Goal: Task Accomplishment & Management: Complete application form

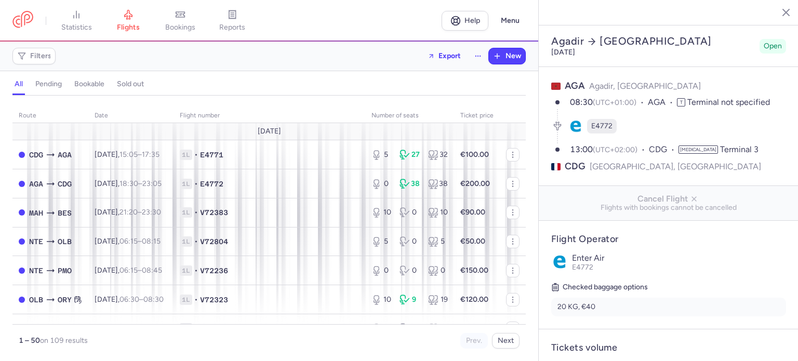
select select "days"
type input "0"
type input "300"
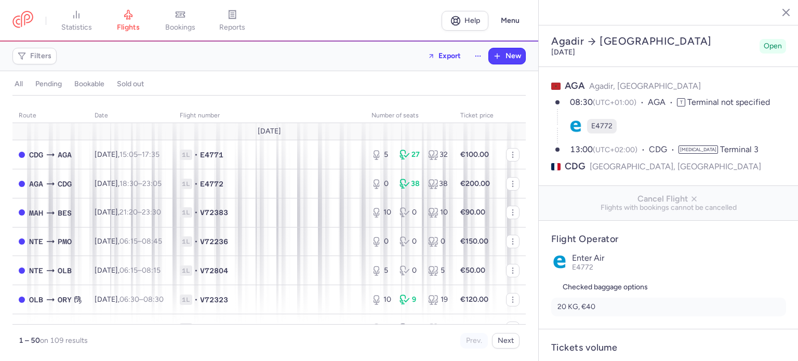
type input "2"
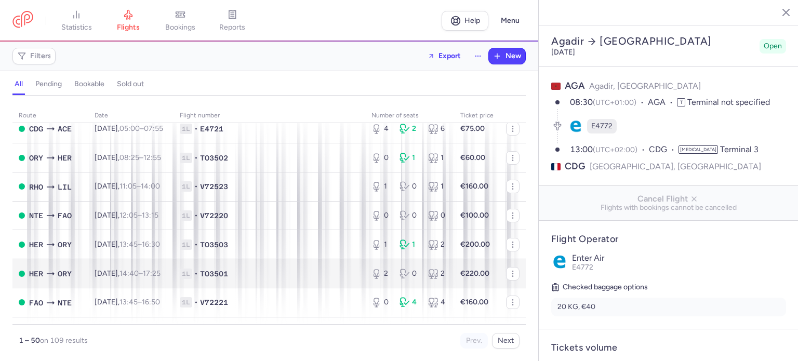
scroll to position [623, 0]
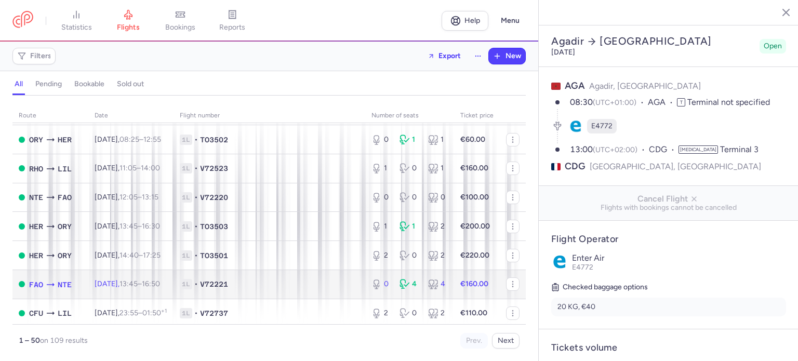
drag, startPoint x: 334, startPoint y: 297, endPoint x: 341, endPoint y: 297, distance: 6.8
click at [334, 289] on span "1L • V72221" at bounding box center [269, 284] width 179 height 10
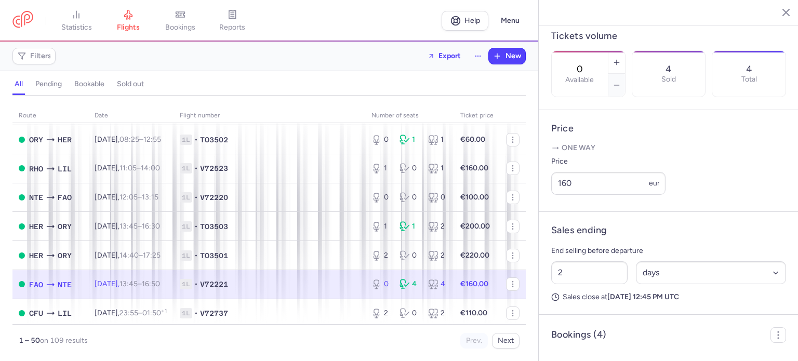
scroll to position [503, 0]
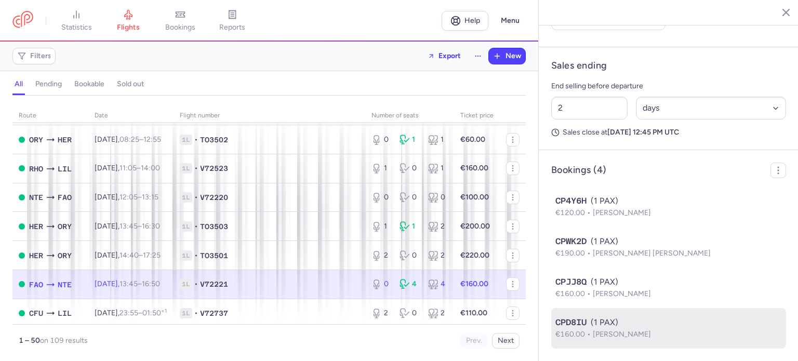
click at [625, 323] on div "CPD8IU (1 PAX)" at bounding box center [668, 322] width 226 height 12
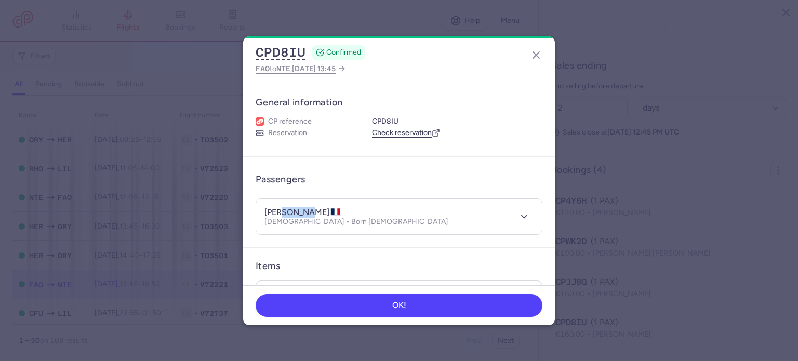
drag, startPoint x: 282, startPoint y: 212, endPoint x: 315, endPoint y: 213, distance: 32.7
click at [315, 213] on h4 "[PERSON_NAME]" at bounding box center [302, 212] width 77 height 10
copy h4 "COCHET"
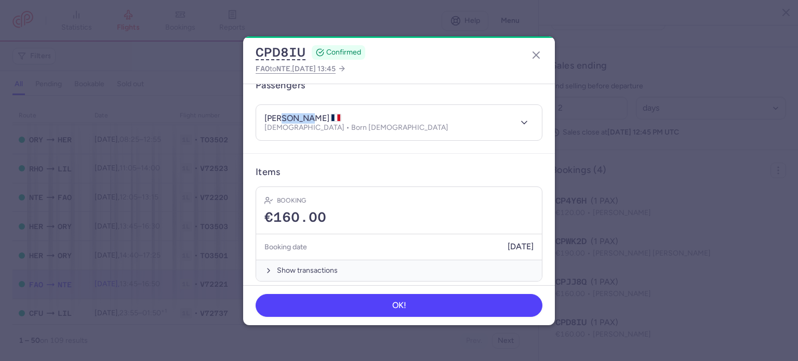
scroll to position [101, 0]
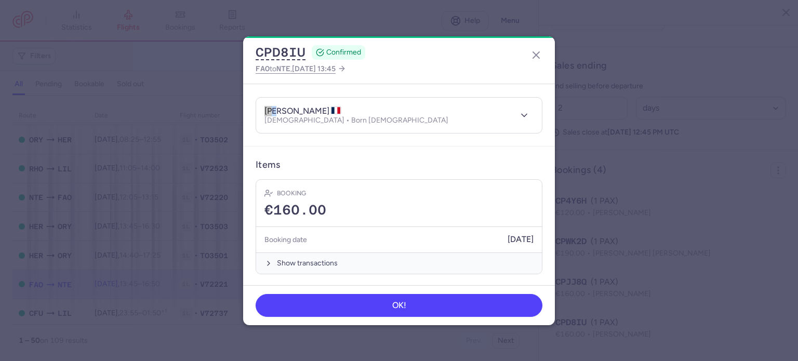
drag, startPoint x: 278, startPoint y: 109, endPoint x: 250, endPoint y: 110, distance: 28.0
click at [250, 110] on article "Passengers [PERSON_NAME] [DEMOGRAPHIC_DATA] • Born [DEMOGRAPHIC_DATA]" at bounding box center [399, 101] width 312 height 91
copy h4 "[PERSON_NAME]"
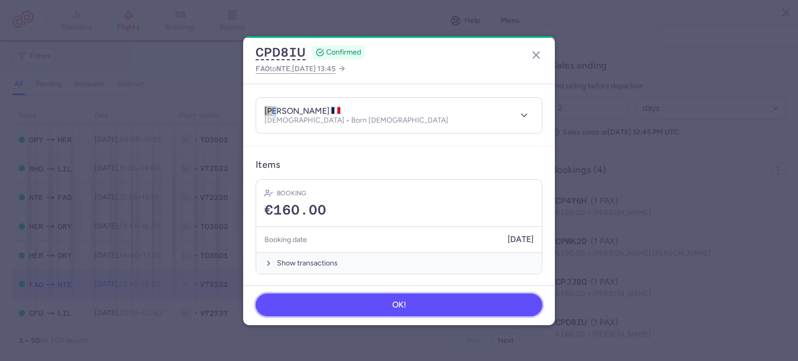
click at [429, 308] on button "OK!" at bounding box center [398, 304] width 287 height 23
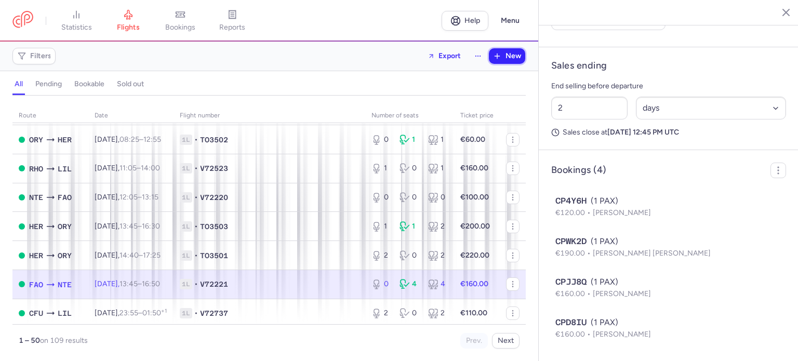
click at [518, 58] on span "New" at bounding box center [513, 56] width 16 height 8
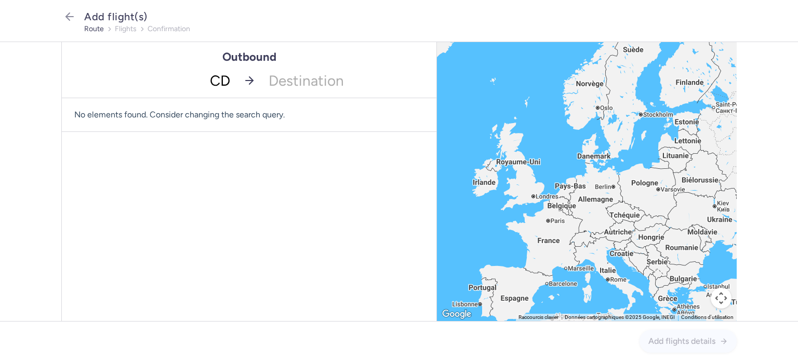
type input "CDG"
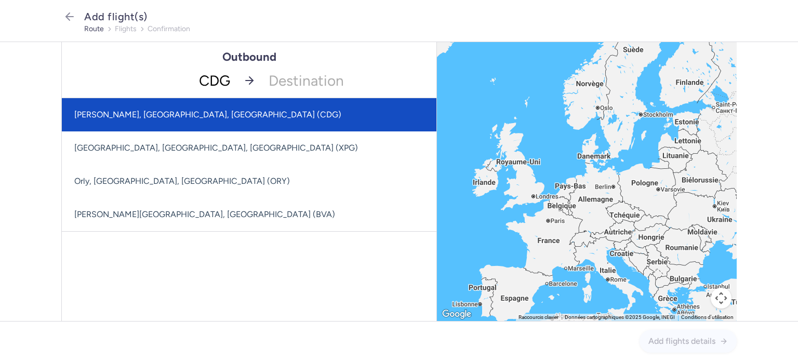
click at [218, 116] on span "[PERSON_NAME], [GEOGRAPHIC_DATA], [GEOGRAPHIC_DATA] (CDG)" at bounding box center [249, 114] width 374 height 33
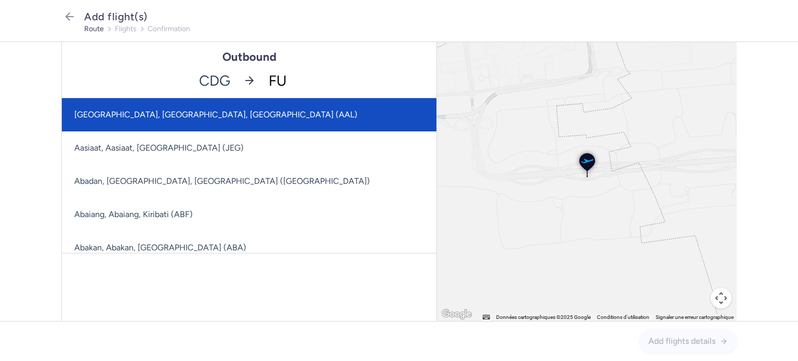
type input "FUE"
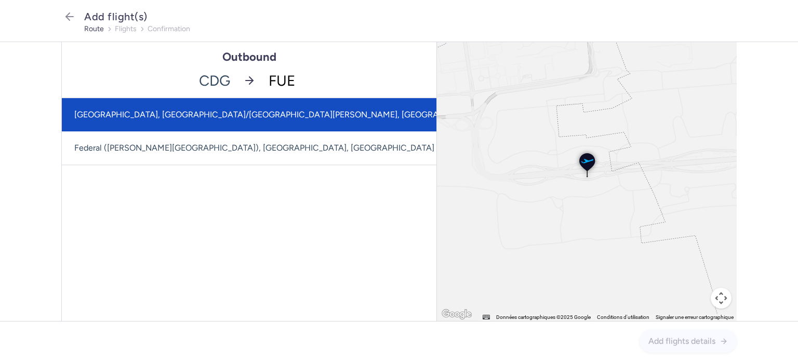
click at [288, 112] on span "[GEOGRAPHIC_DATA], [GEOGRAPHIC_DATA]/[GEOGRAPHIC_DATA][PERSON_NAME], [GEOGRAPHI…" at bounding box center [291, 115] width 434 height 10
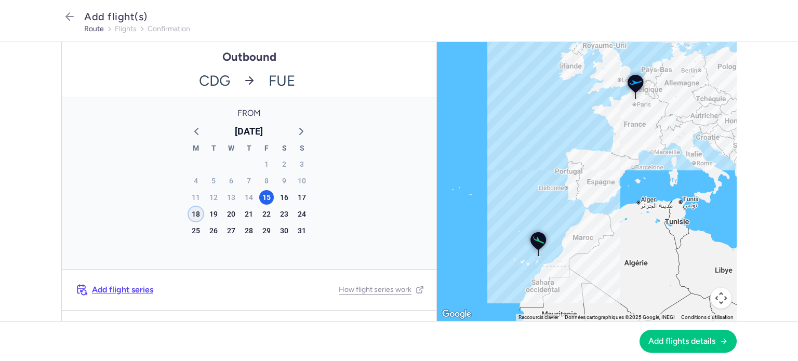
click at [191, 215] on div "18" at bounding box center [195, 214] width 15 height 15
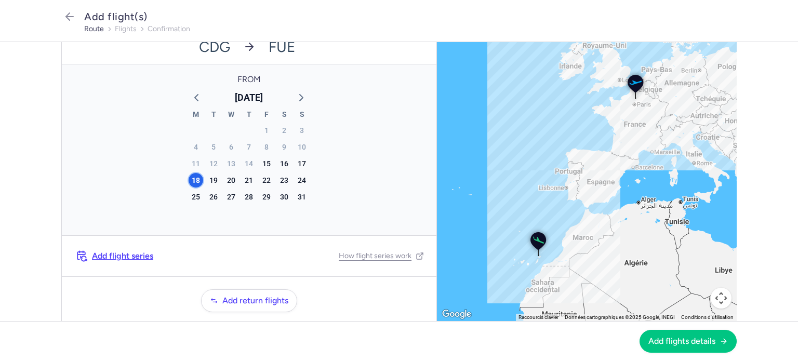
scroll to position [65, 0]
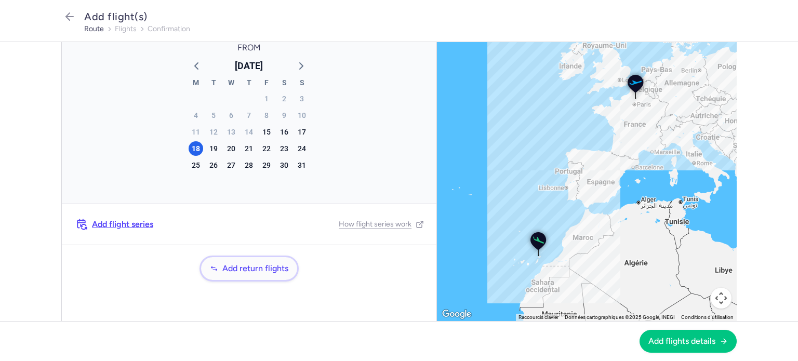
click at [224, 265] on span "Add return flights" at bounding box center [255, 268] width 66 height 9
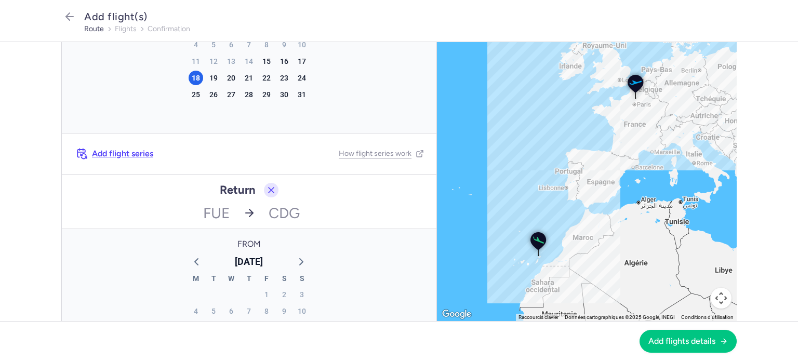
scroll to position [273, 0]
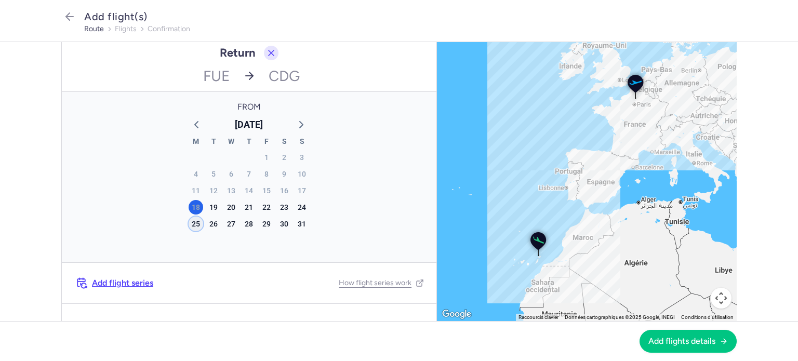
click at [196, 223] on div "25" at bounding box center [195, 224] width 15 height 15
click at [701, 337] on span "Add flights details" at bounding box center [681, 340] width 67 height 9
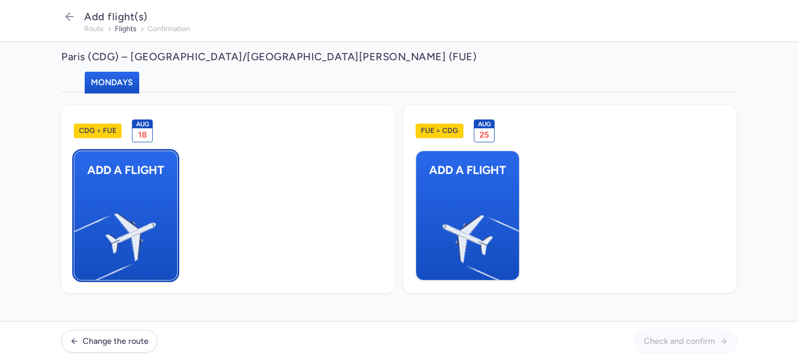
click at [140, 187] on img "button" at bounding box center [80, 232] width 176 height 161
select select "23"
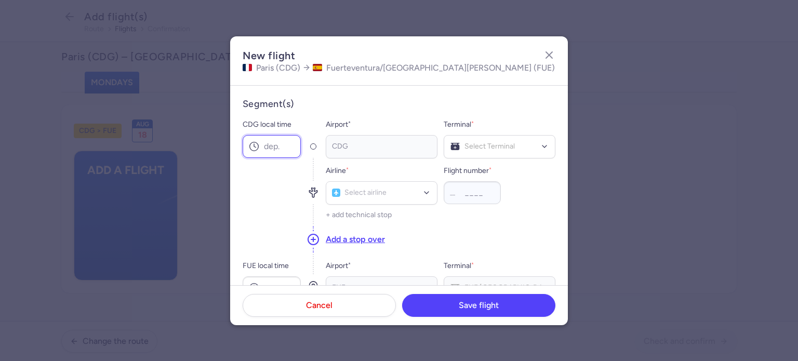
click at [274, 142] on input "CDG local time" at bounding box center [272, 146] width 58 height 23
type input "08:00"
click at [278, 279] on input "FUE local time" at bounding box center [272, 287] width 58 height 23
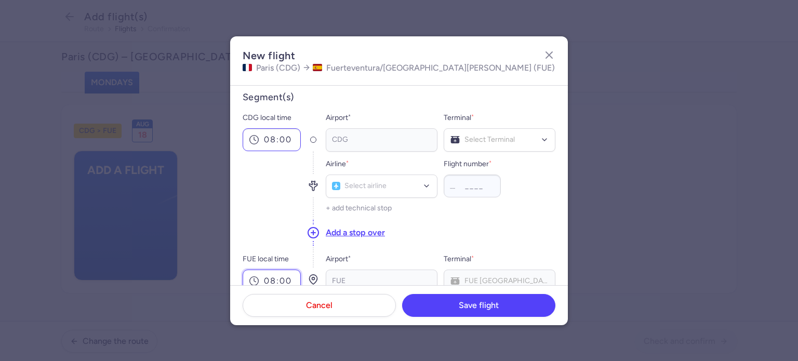
type input "08:00"
drag, startPoint x: 273, startPoint y: 141, endPoint x: 246, endPoint y: 134, distance: 28.5
click at [247, 134] on input "08:00" at bounding box center [272, 139] width 58 height 23
type input "05:00"
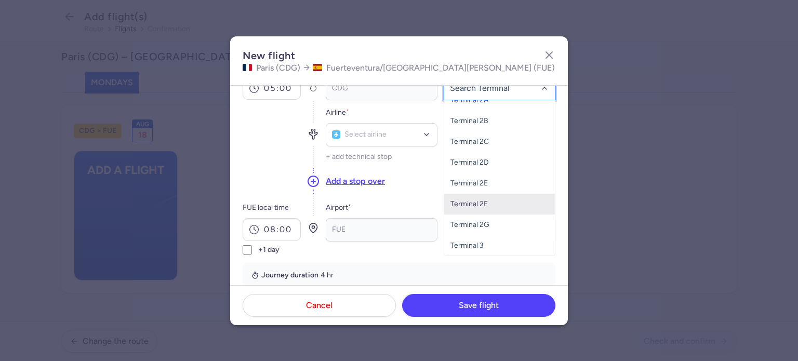
scroll to position [111, 0]
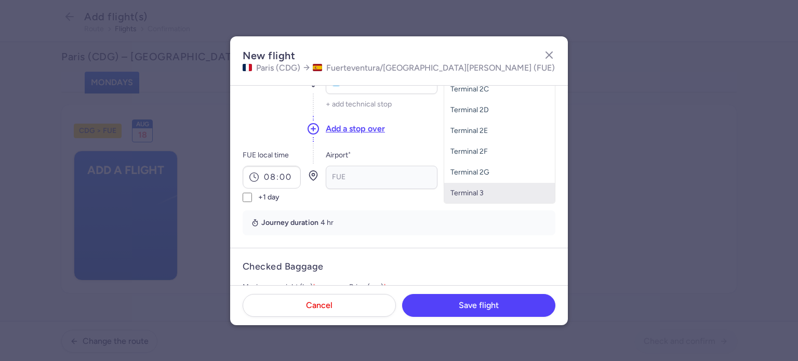
click at [477, 193] on span "Terminal 3" at bounding box center [466, 192] width 33 height 9
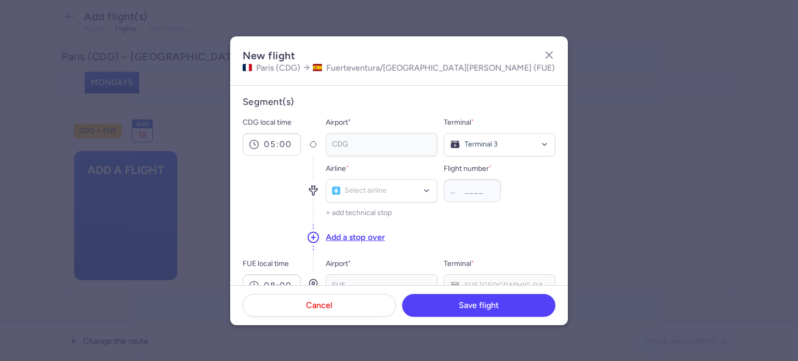
scroll to position [0, 0]
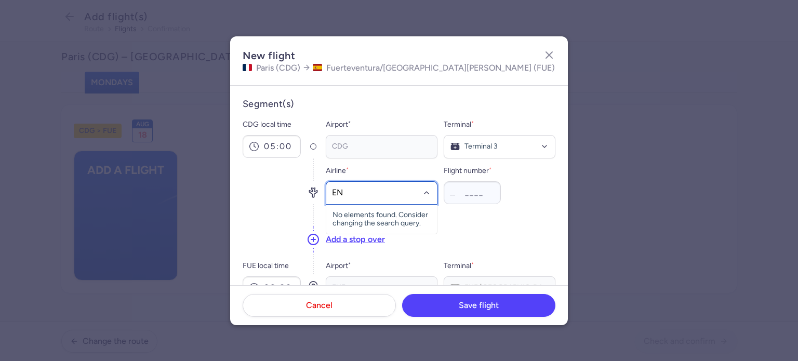
type input "ENT"
click at [400, 212] on div "Enter Air (E4)" at bounding box center [381, 216] width 98 height 10
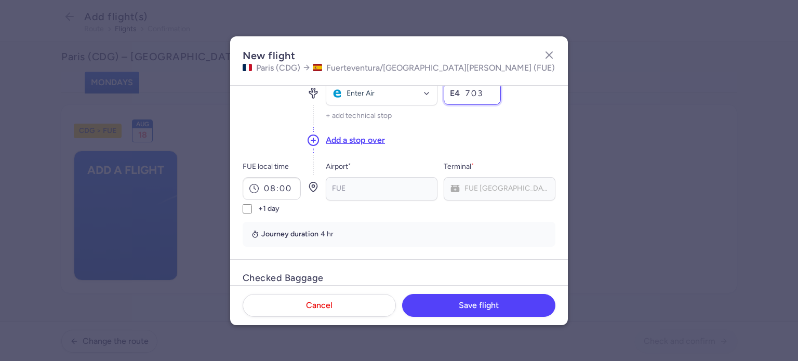
scroll to position [156, 0]
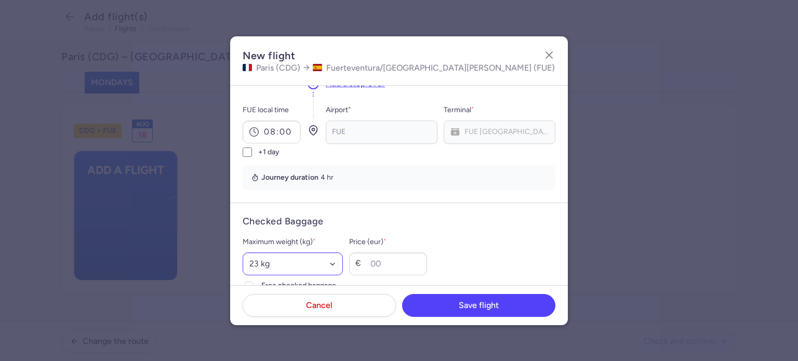
type input "703"
click at [287, 263] on select "Select an option 15 kg 16 kg 17 kg 18 kg 19 kg 20 kg 21 kg 22 kg 23 kg 24 kg 25…" at bounding box center [293, 263] width 100 height 23
select select "20"
click at [243, 252] on select "Select an option 15 kg 16 kg 17 kg 18 kg 19 kg 20 kg 21 kg 22 kg 23 kg 24 kg 25…" at bounding box center [293, 263] width 100 height 23
click at [406, 267] on input "Price (eur) *" at bounding box center [388, 263] width 78 height 23
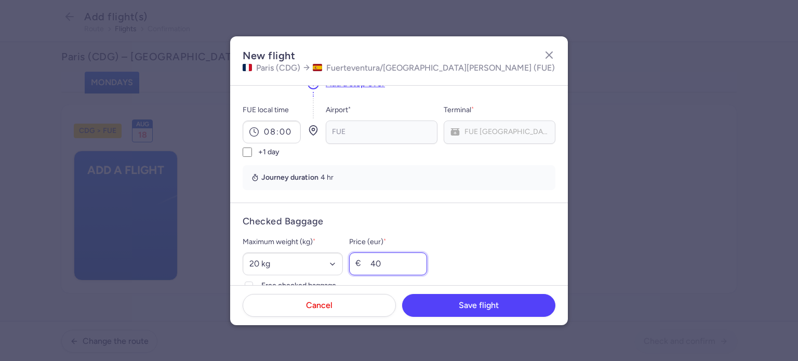
type input "40"
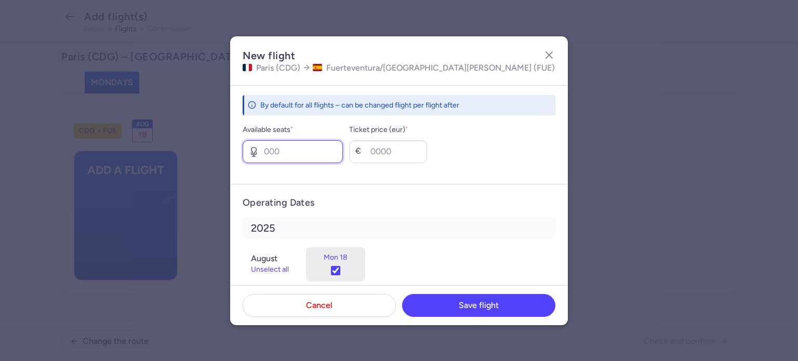
scroll to position [423, 0]
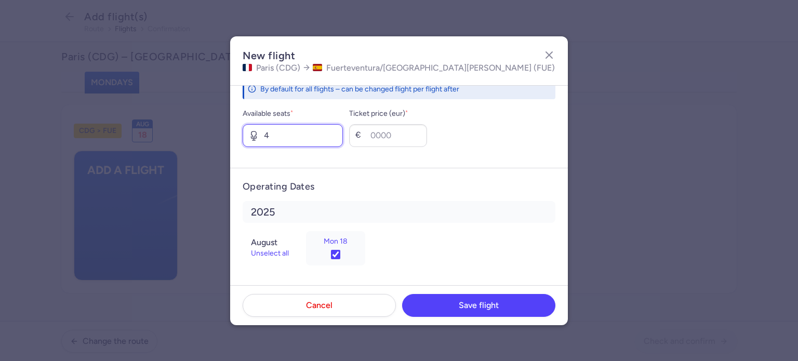
type input "4"
type input "9"
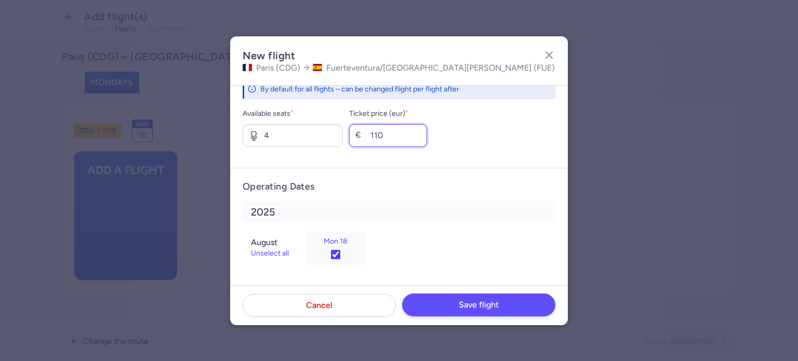
type input "110"
click at [519, 304] on button "Save flight" at bounding box center [478, 304] width 153 height 23
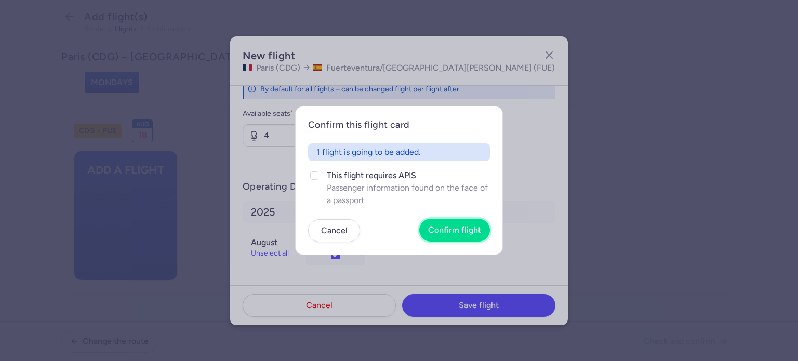
click at [462, 225] on button "Confirm flight" at bounding box center [454, 230] width 71 height 23
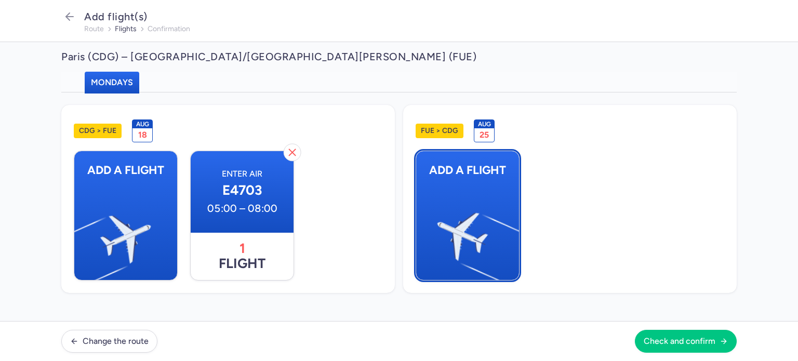
click at [495, 220] on img "button" at bounding box center [514, 232] width 176 height 161
select select "23"
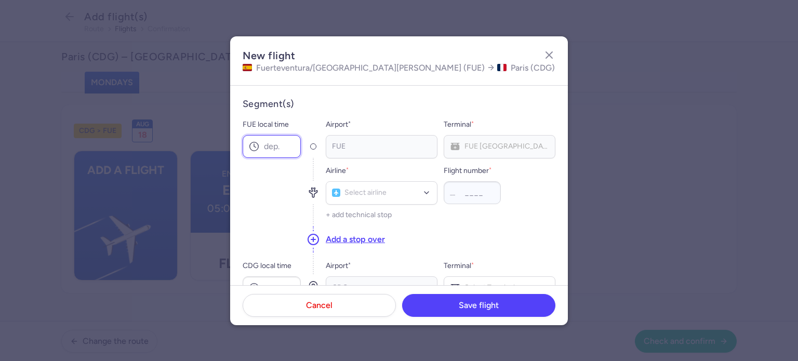
click at [290, 148] on input "FUE local time" at bounding box center [272, 146] width 58 height 23
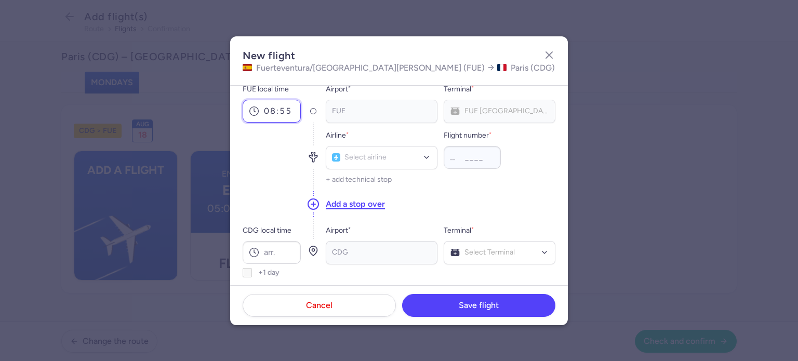
scroll to position [52, 0]
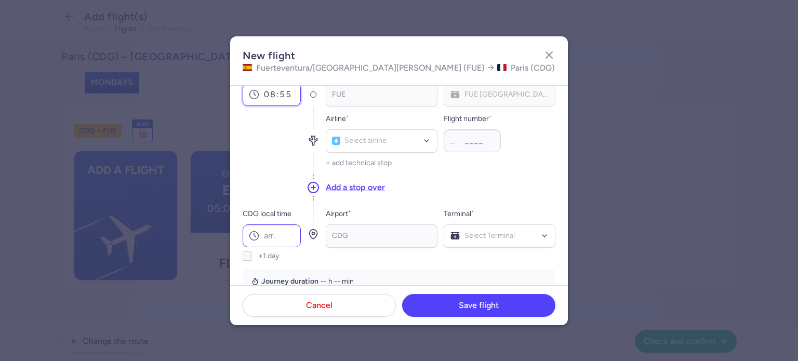
type input "08:55"
click at [280, 231] on input "CDG local time" at bounding box center [272, 235] width 58 height 23
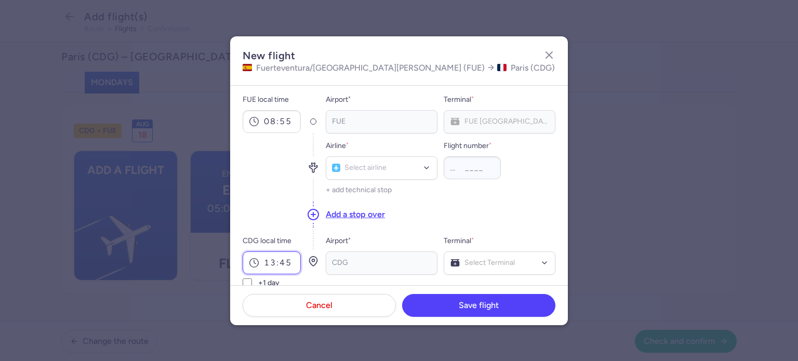
scroll to position [0, 0]
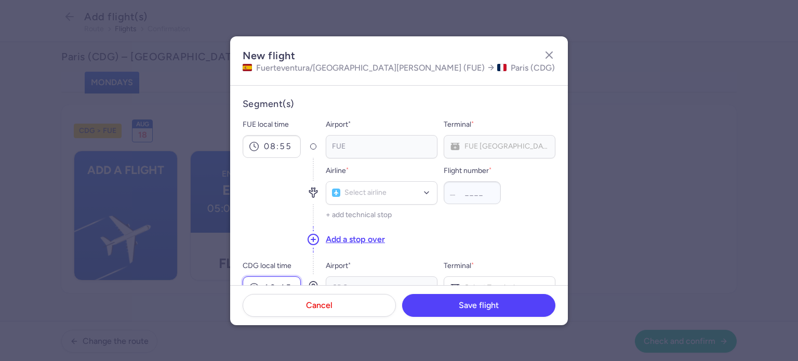
type input "13:45"
click at [376, 205] on div "Airline * Select airline Flight number * __ + add technical stop" at bounding box center [441, 191] width 230 height 67
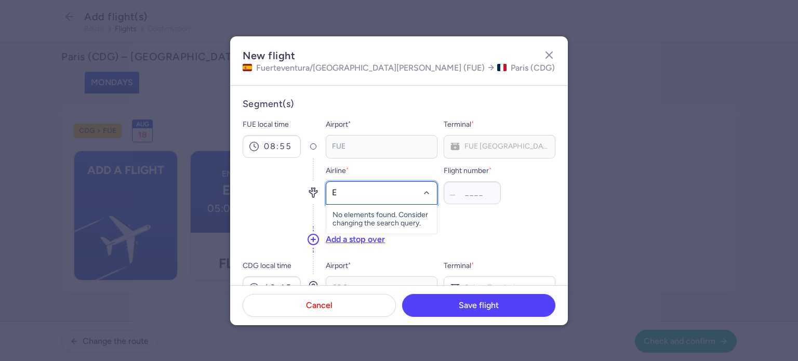
type input "E4"
click at [388, 216] on span "(E4)" at bounding box center [383, 216] width 14 height 8
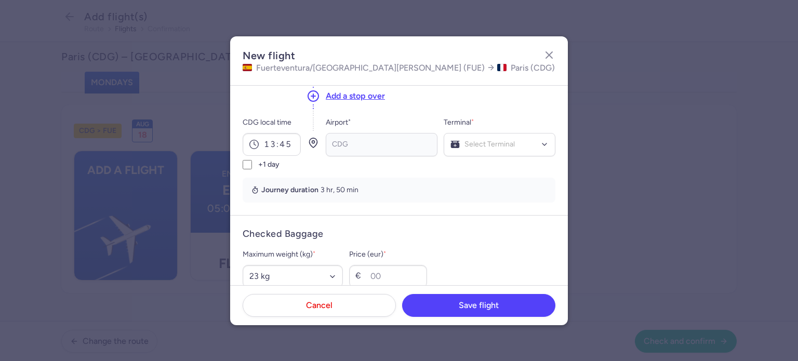
scroll to position [156, 0]
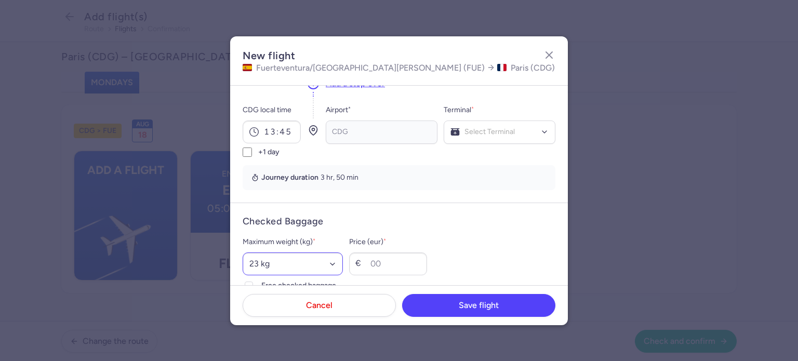
type input "706"
click at [276, 264] on select "Select an option 15 kg 16 kg 17 kg 18 kg 19 kg 20 kg 21 kg 22 kg 23 kg 24 kg 25…" at bounding box center [293, 263] width 100 height 23
select select "20"
click at [243, 252] on select "Select an option 15 kg 16 kg 17 kg 18 kg 19 kg 20 kg 21 kg 22 kg 23 kg 24 kg 25…" at bounding box center [293, 263] width 100 height 23
click at [416, 263] on input "Price (eur) *" at bounding box center [388, 263] width 78 height 23
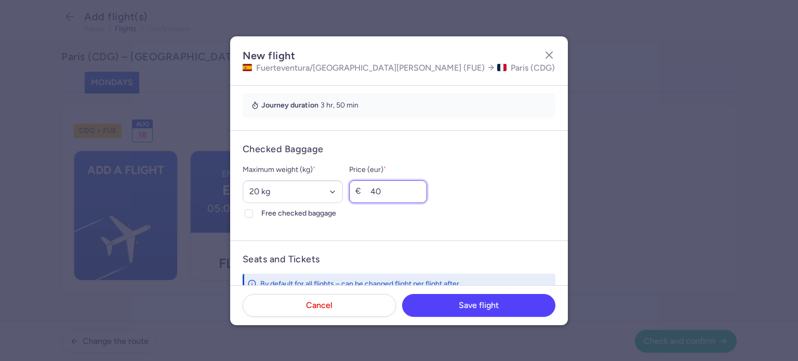
scroll to position [363, 0]
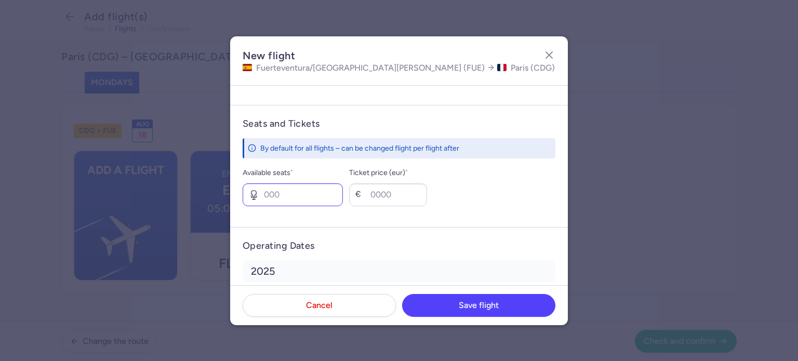
type input "40"
click at [300, 187] on input "Available seats *" at bounding box center [293, 194] width 100 height 23
type input "2"
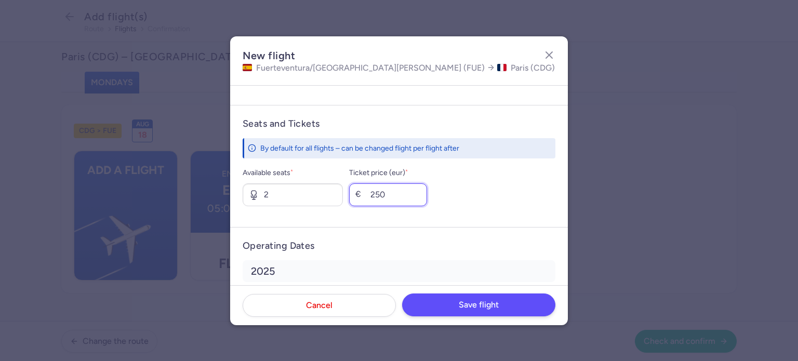
type input "250"
click at [472, 297] on button "Save flight" at bounding box center [478, 304] width 153 height 23
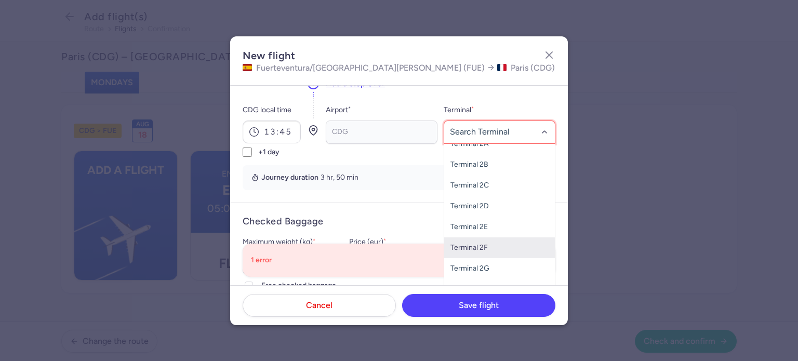
scroll to position [260, 0]
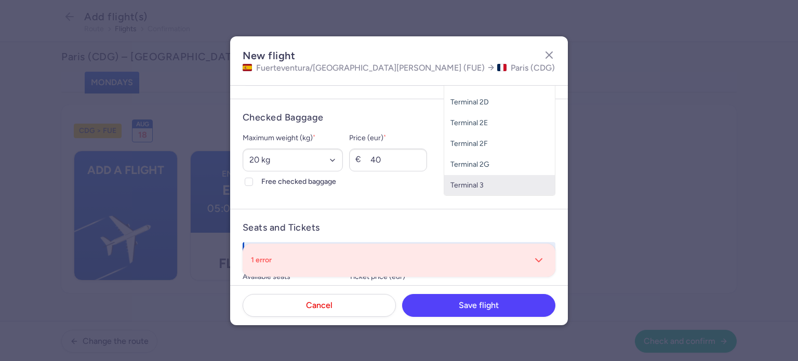
click at [470, 192] on span "Terminal 3" at bounding box center [499, 185] width 111 height 21
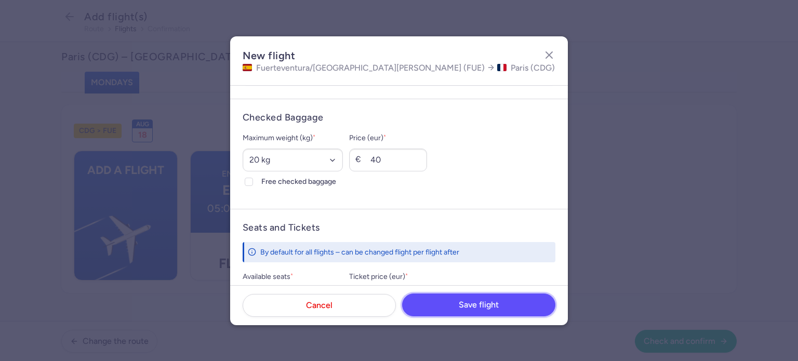
click at [494, 303] on span "Save flight" at bounding box center [479, 304] width 40 height 9
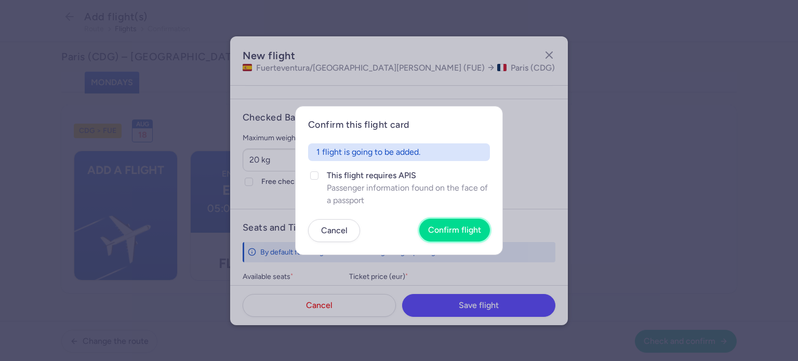
click at [472, 230] on span "Confirm flight" at bounding box center [454, 229] width 53 height 9
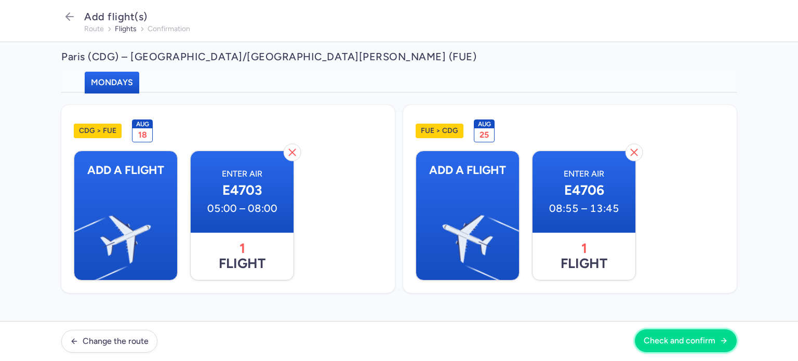
click at [680, 347] on button "Check and confirm" at bounding box center [686, 340] width 102 height 23
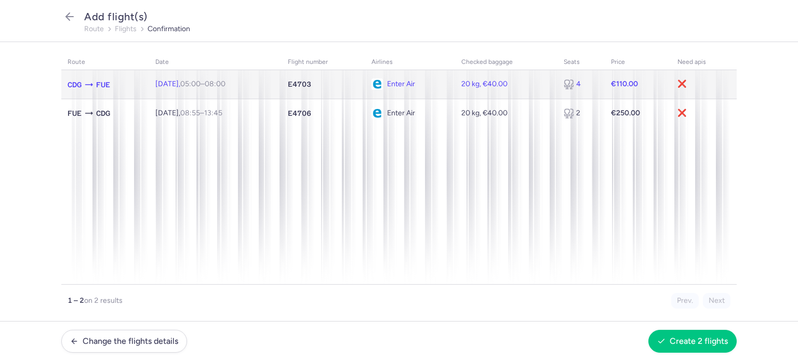
click at [611, 89] on td "€110.00" at bounding box center [637, 84] width 66 height 29
select select "20"
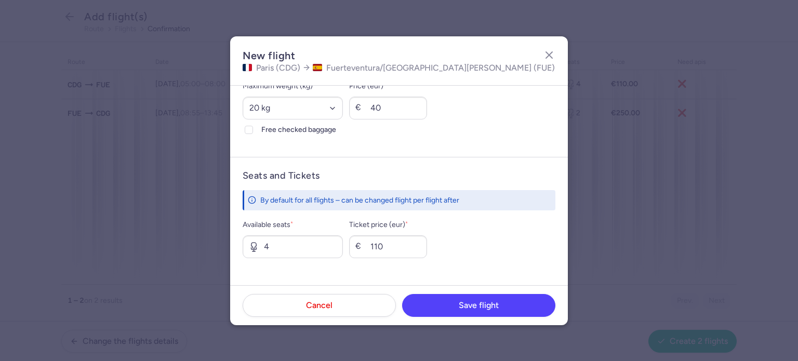
scroll to position [363, 0]
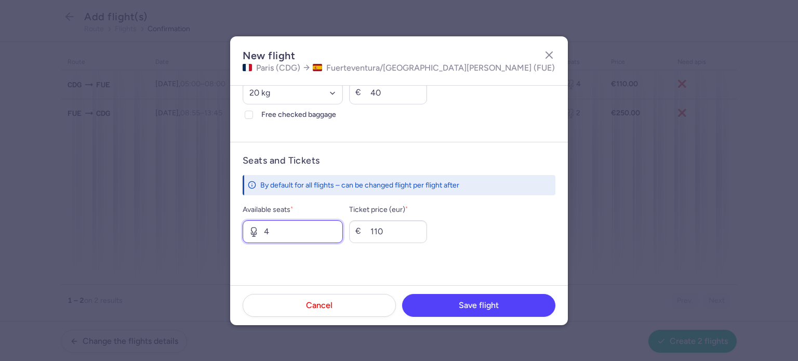
drag, startPoint x: 276, startPoint y: 228, endPoint x: 245, endPoint y: 227, distance: 31.7
click at [245, 227] on input "4" at bounding box center [293, 231] width 100 height 23
type input "5"
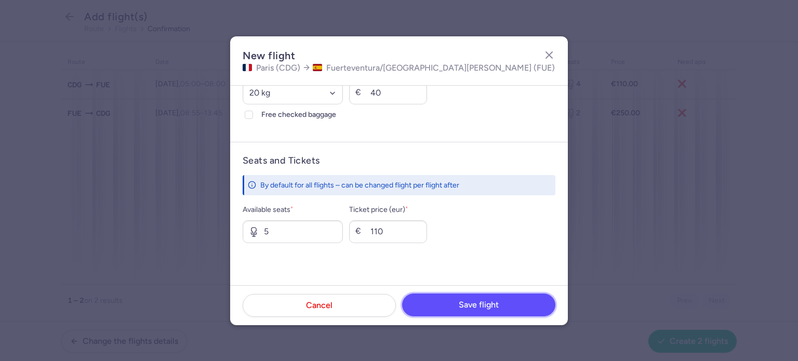
click at [496, 308] on span "Save flight" at bounding box center [479, 304] width 40 height 9
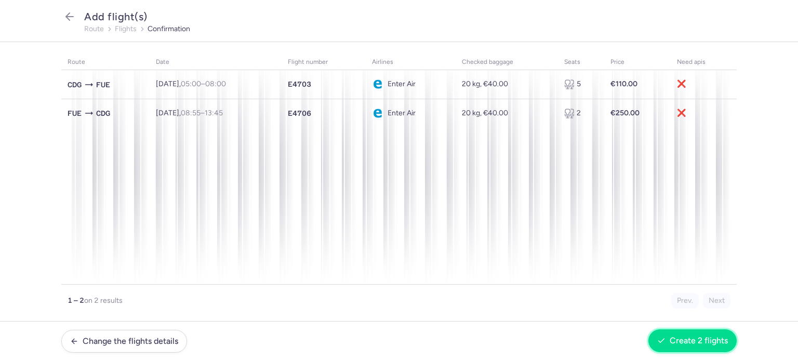
click at [698, 335] on button "Create 2 flights" at bounding box center [692, 340] width 88 height 23
